Goal: Navigation & Orientation: Find specific page/section

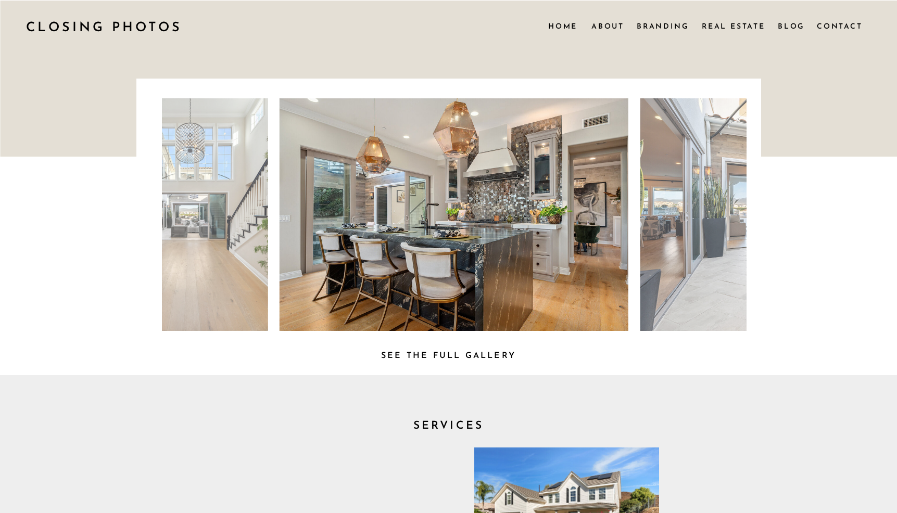
click at [483, 355] on h3 "See the full Gallery" at bounding box center [449, 354] width 158 height 11
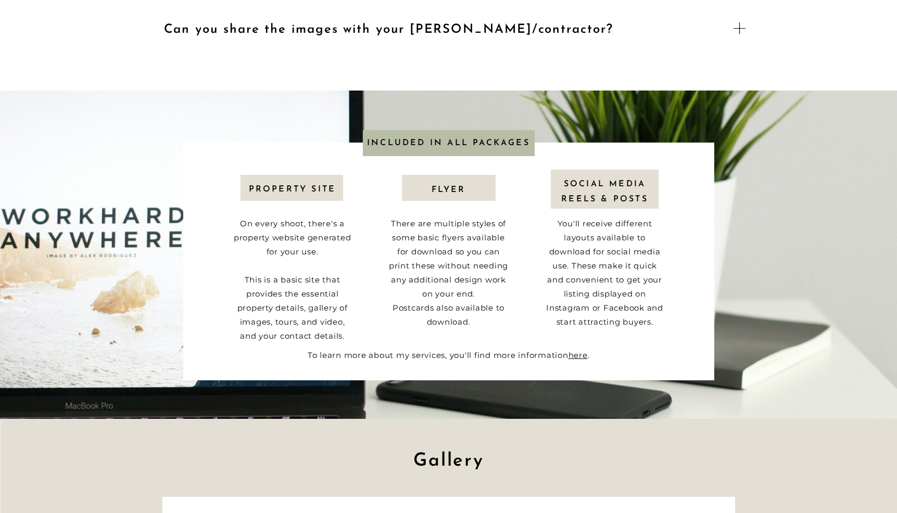
scroll to position [1500, 0]
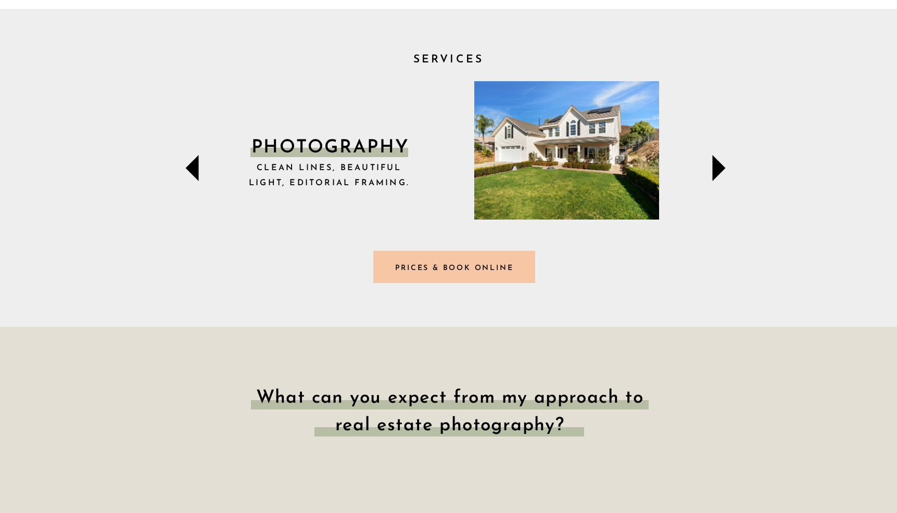
scroll to position [372, 0]
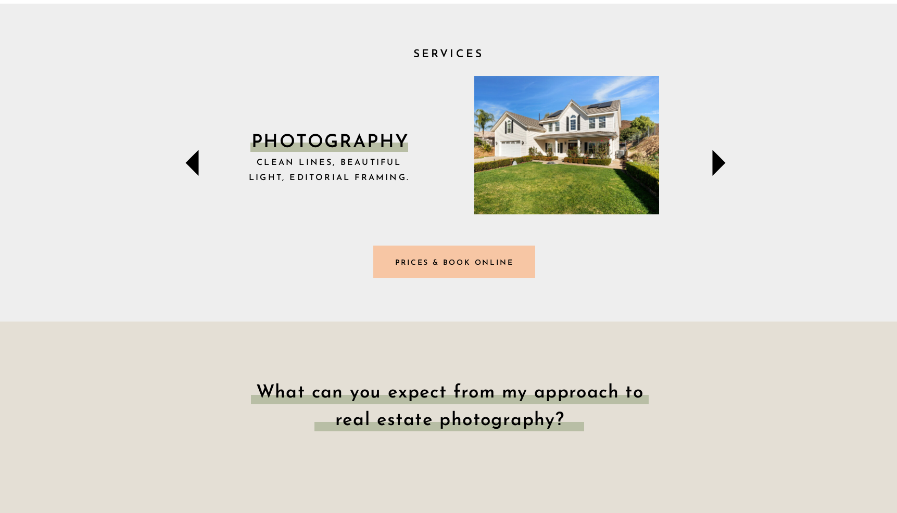
click at [717, 165] on icon at bounding box center [718, 163] width 13 height 26
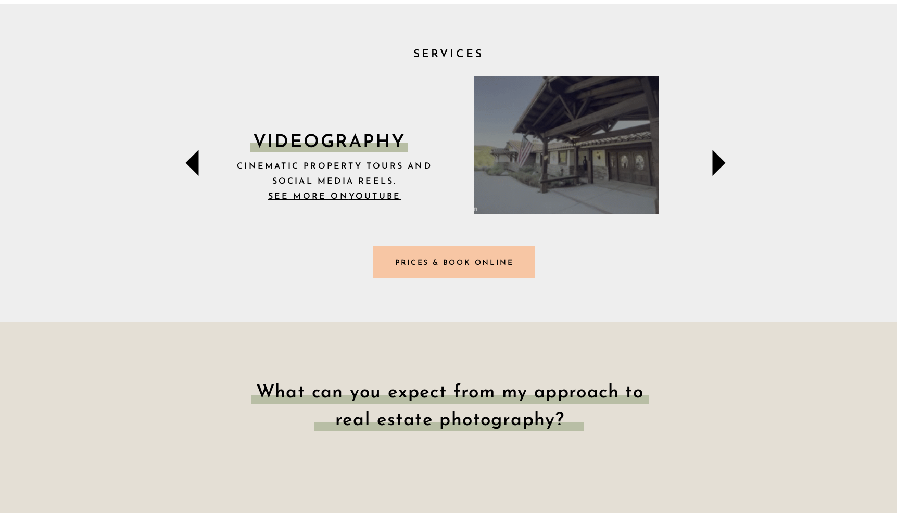
click at [717, 165] on icon at bounding box center [718, 163] width 13 height 26
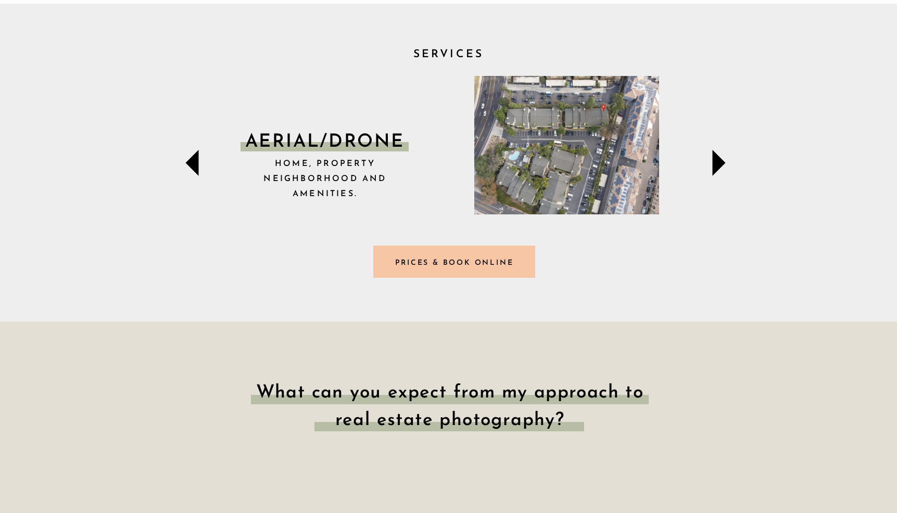
click at [717, 165] on icon at bounding box center [718, 163] width 13 height 26
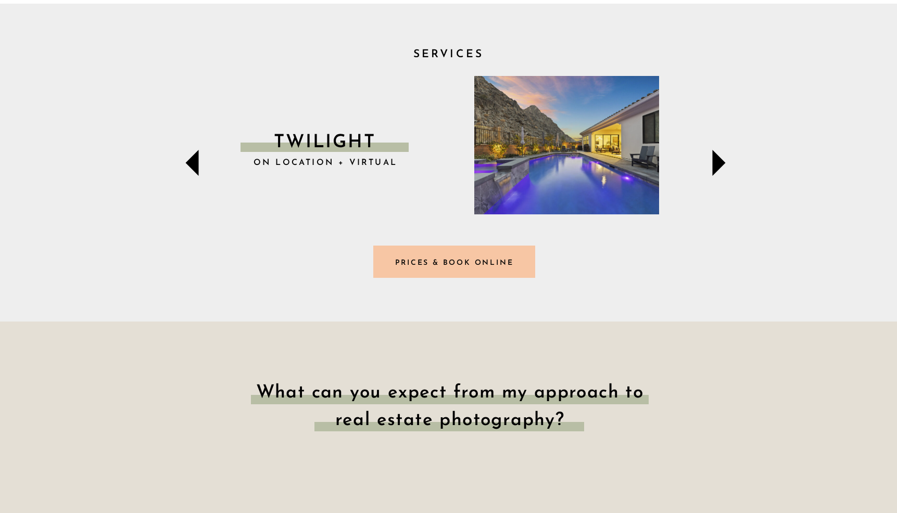
click at [717, 165] on icon at bounding box center [718, 163] width 13 height 26
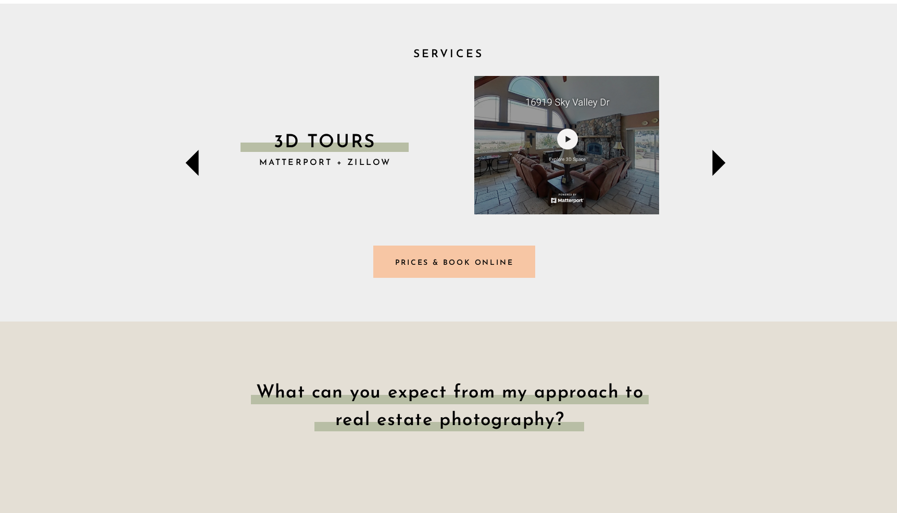
click at [717, 165] on icon at bounding box center [718, 163] width 13 height 26
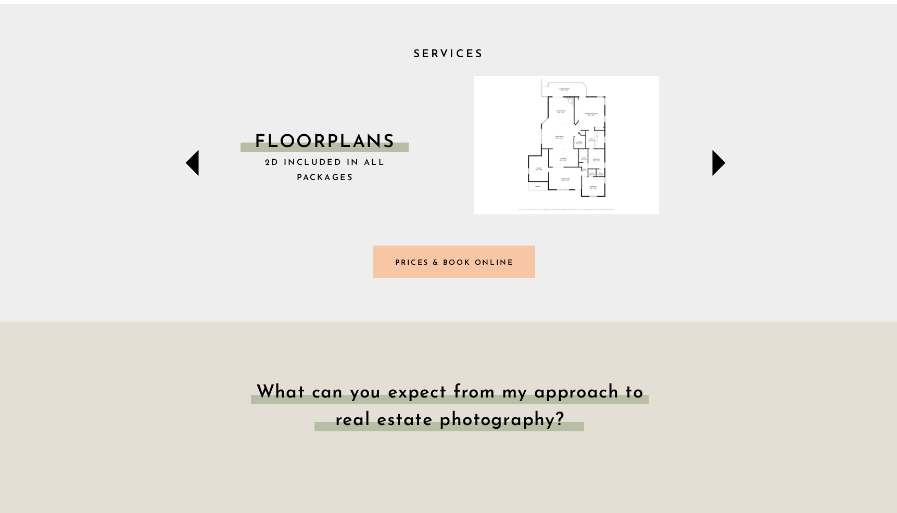
click at [723, 170] on icon at bounding box center [719, 163] width 52 height 52
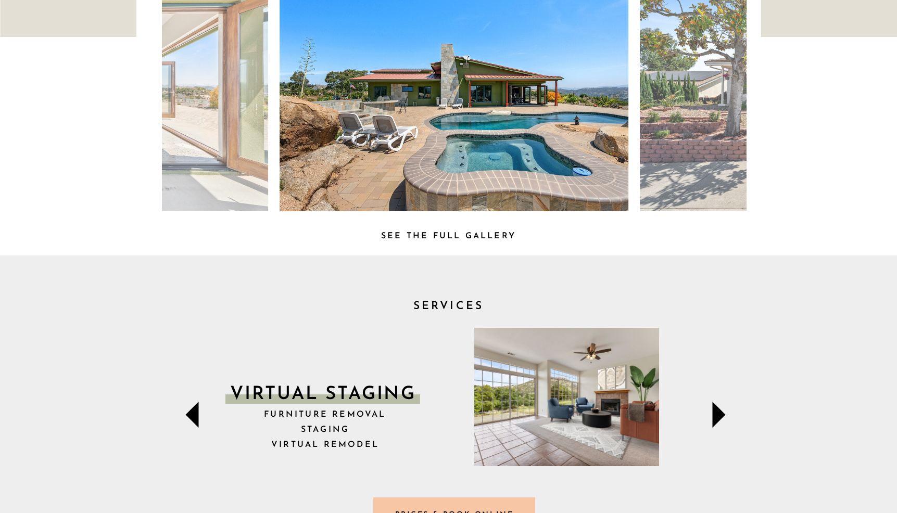
scroll to position [118, 0]
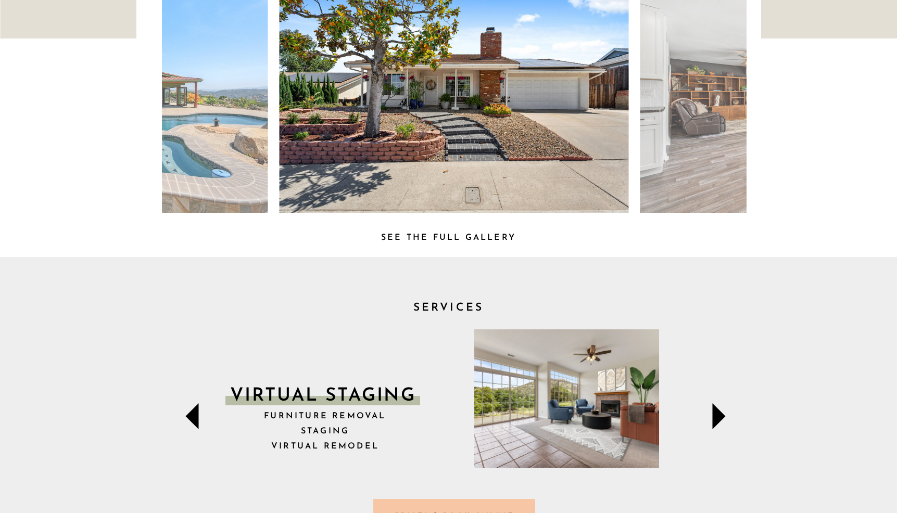
click at [718, 417] on icon at bounding box center [718, 416] width 13 height 26
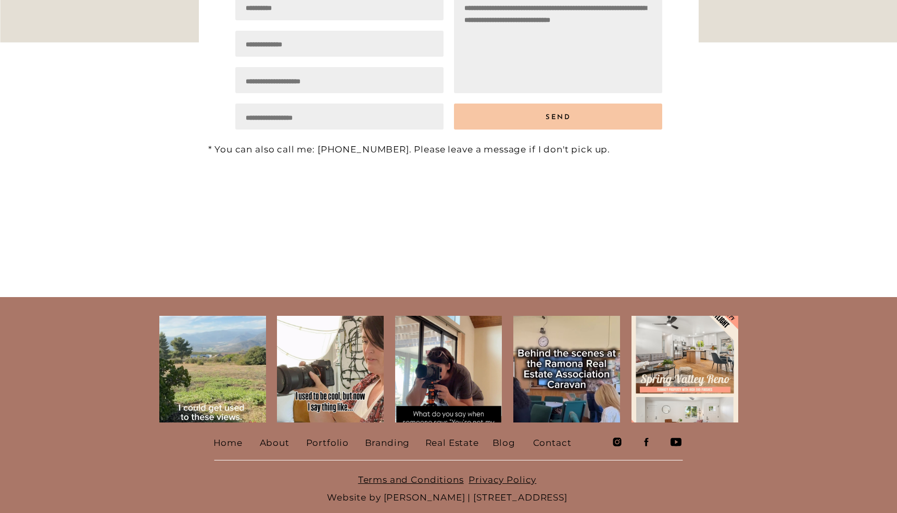
scroll to position [4953, 0]
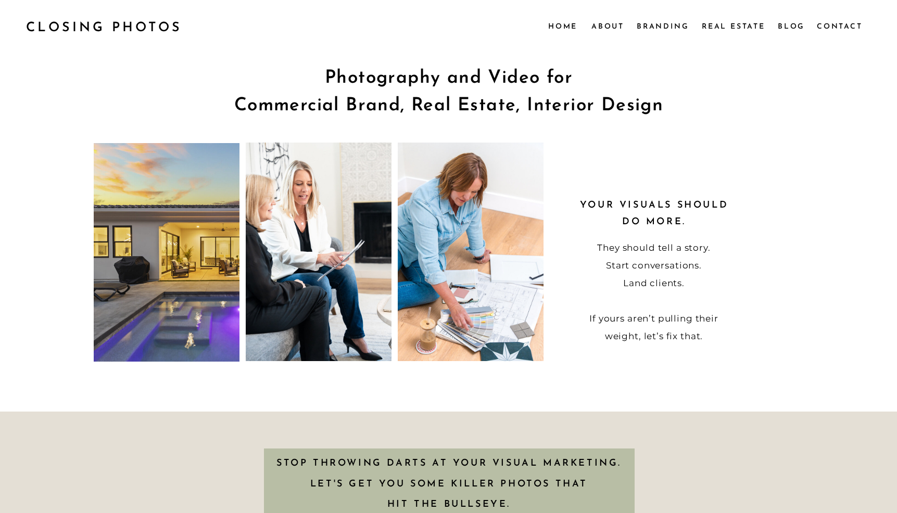
click at [653, 24] on nav "Branding" at bounding box center [663, 25] width 53 height 11
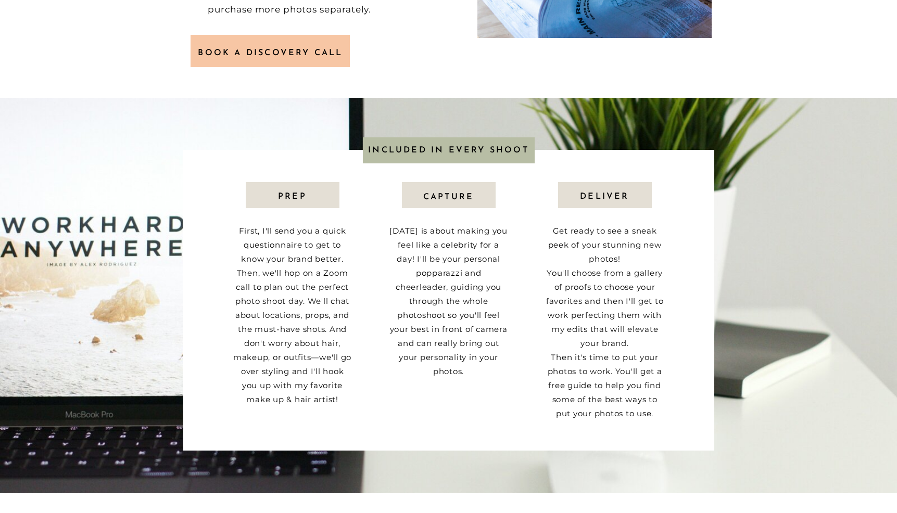
scroll to position [734, 0]
